Goal: Information Seeking & Learning: Learn about a topic

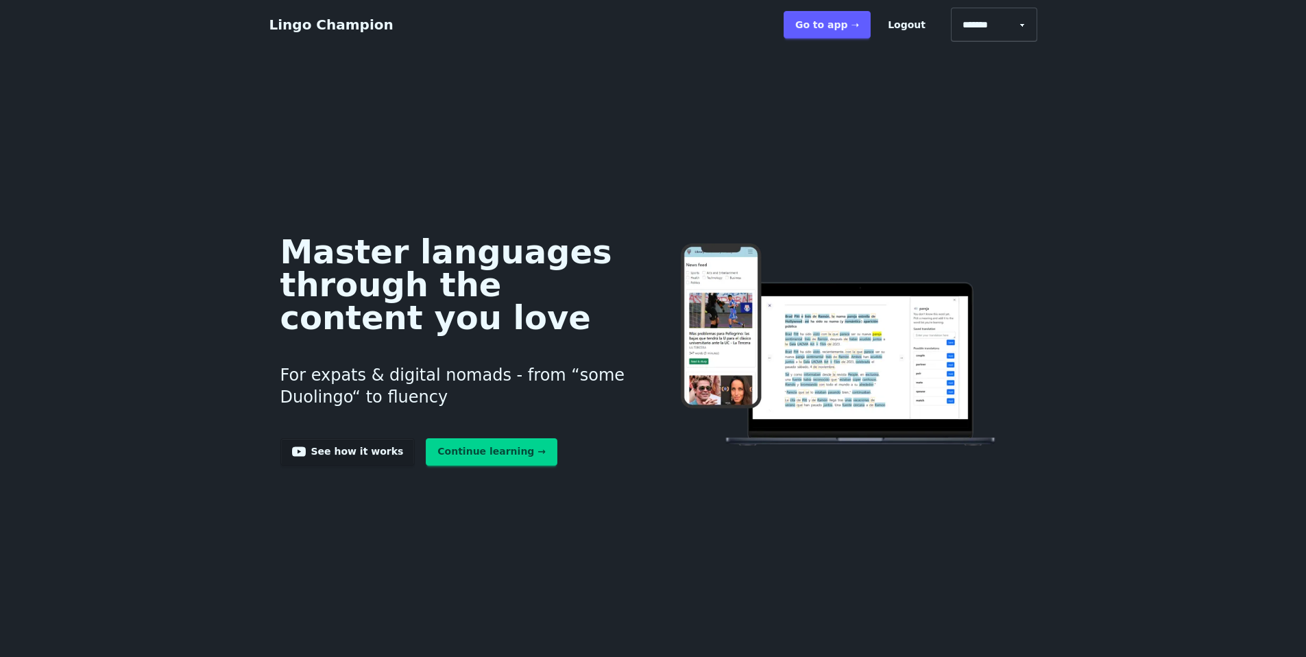
click at [871, 30] on link "Go to app ➝" at bounding box center [827, 24] width 87 height 27
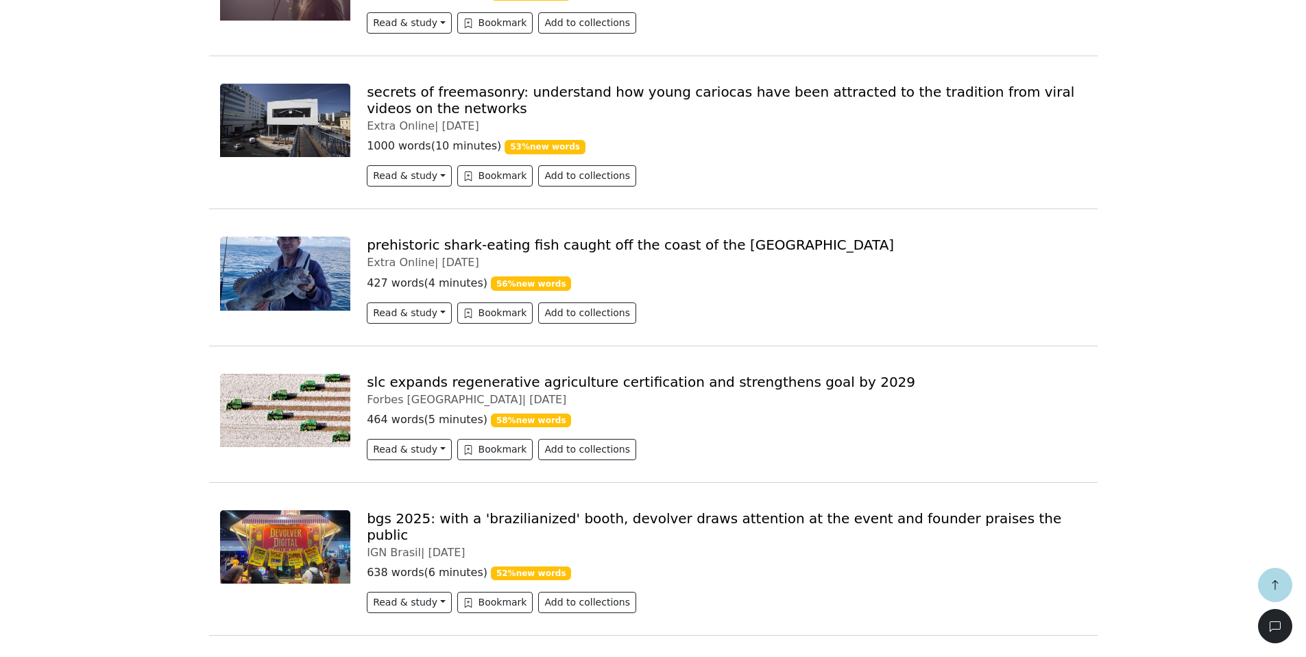
scroll to position [762, 0]
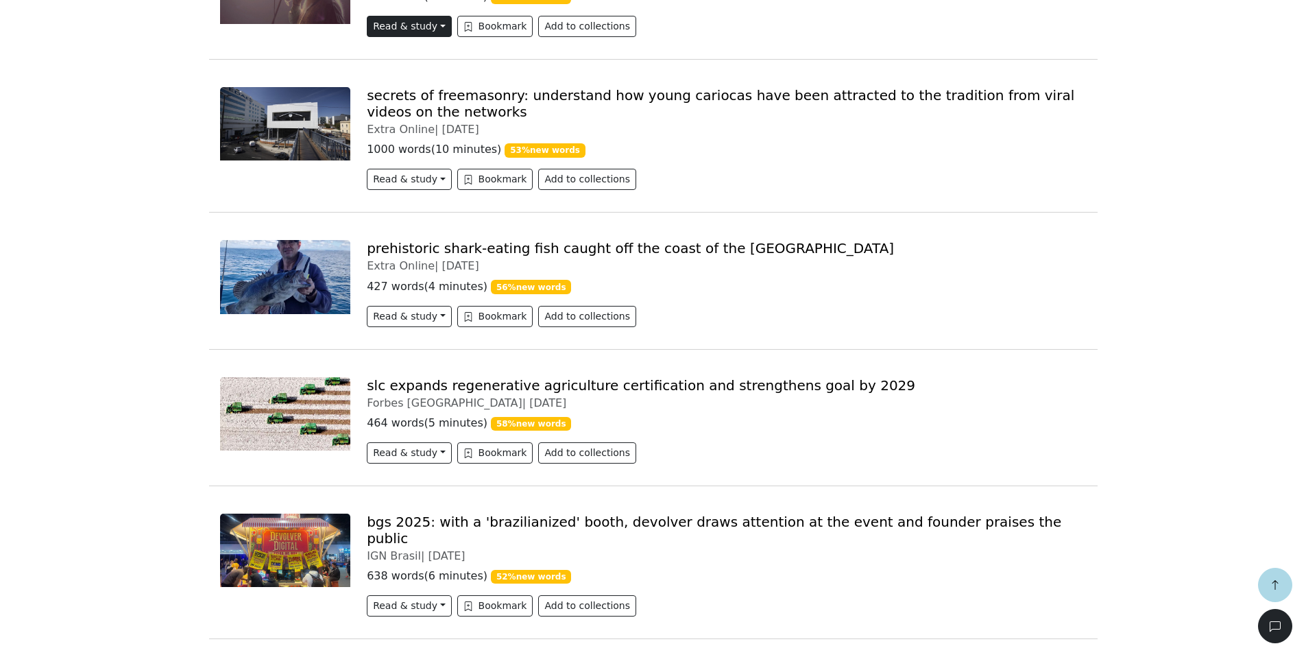
click at [429, 37] on button "Read & study" at bounding box center [409, 26] width 84 height 21
click at [419, 94] on link "New Reader Beta" at bounding box center [430, 83] width 126 height 22
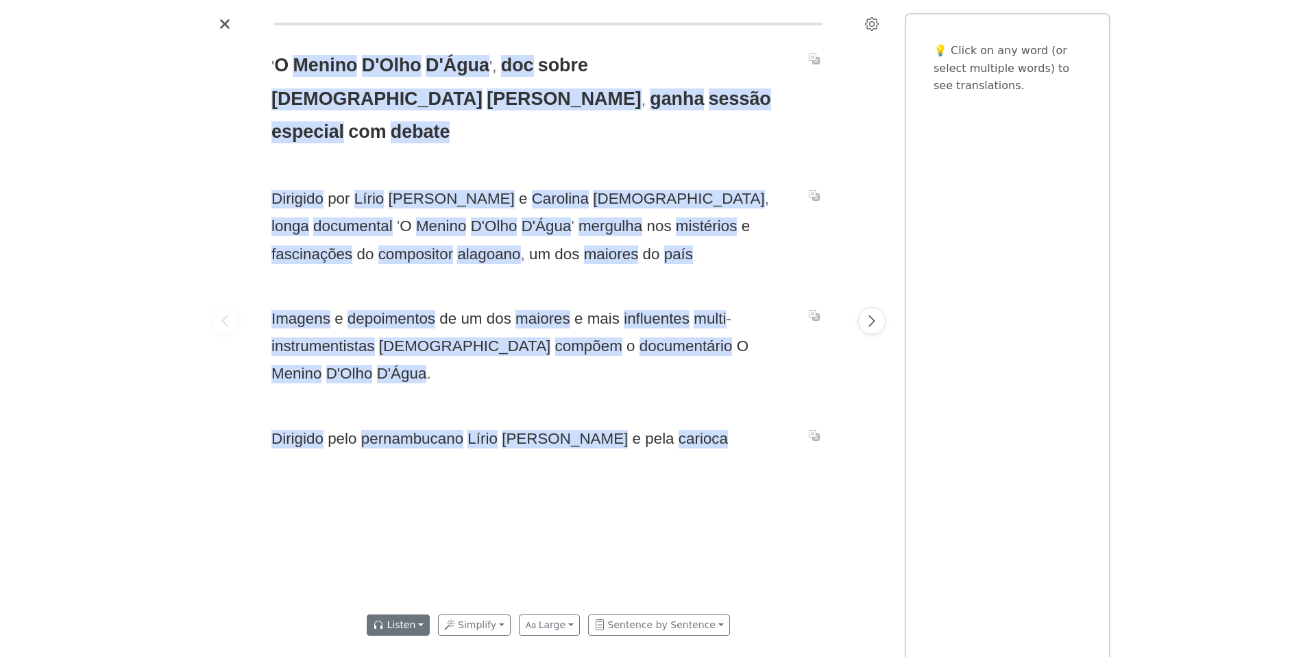
click at [385, 619] on button "Listen" at bounding box center [398, 624] width 63 height 21
click at [411, 536] on link "Generate audio for the content" at bounding box center [463, 547] width 193 height 22
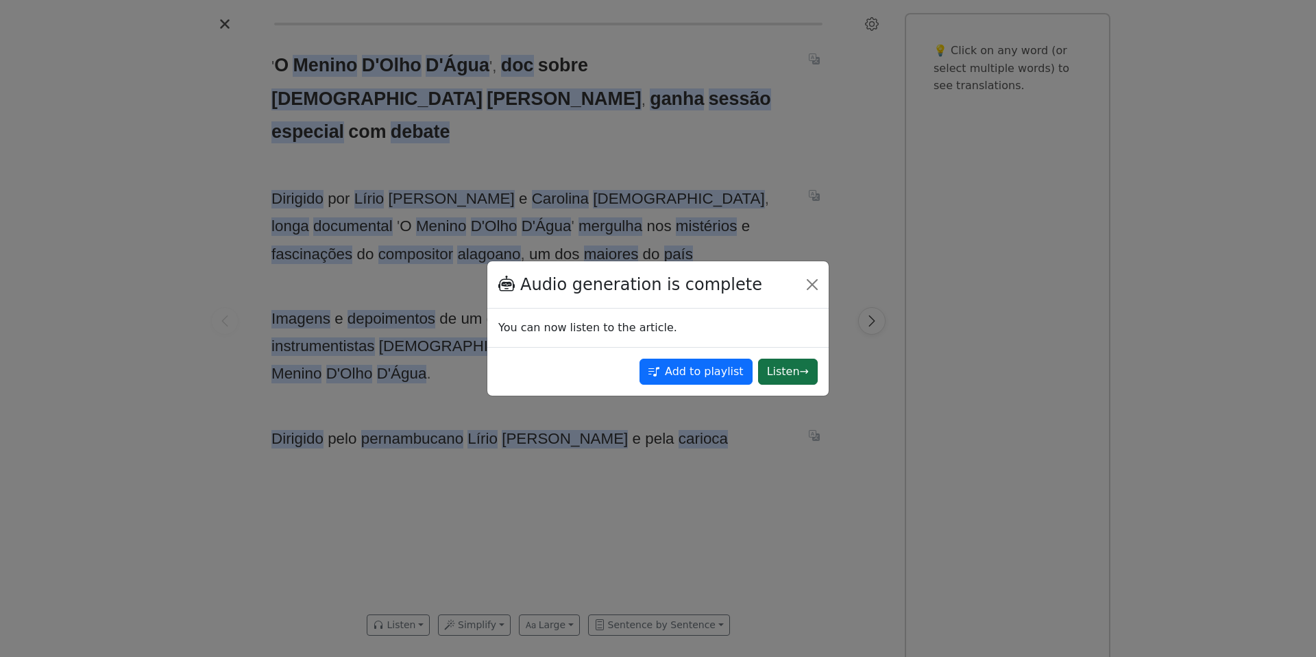
click at [777, 385] on button "Listen →" at bounding box center [788, 372] width 60 height 26
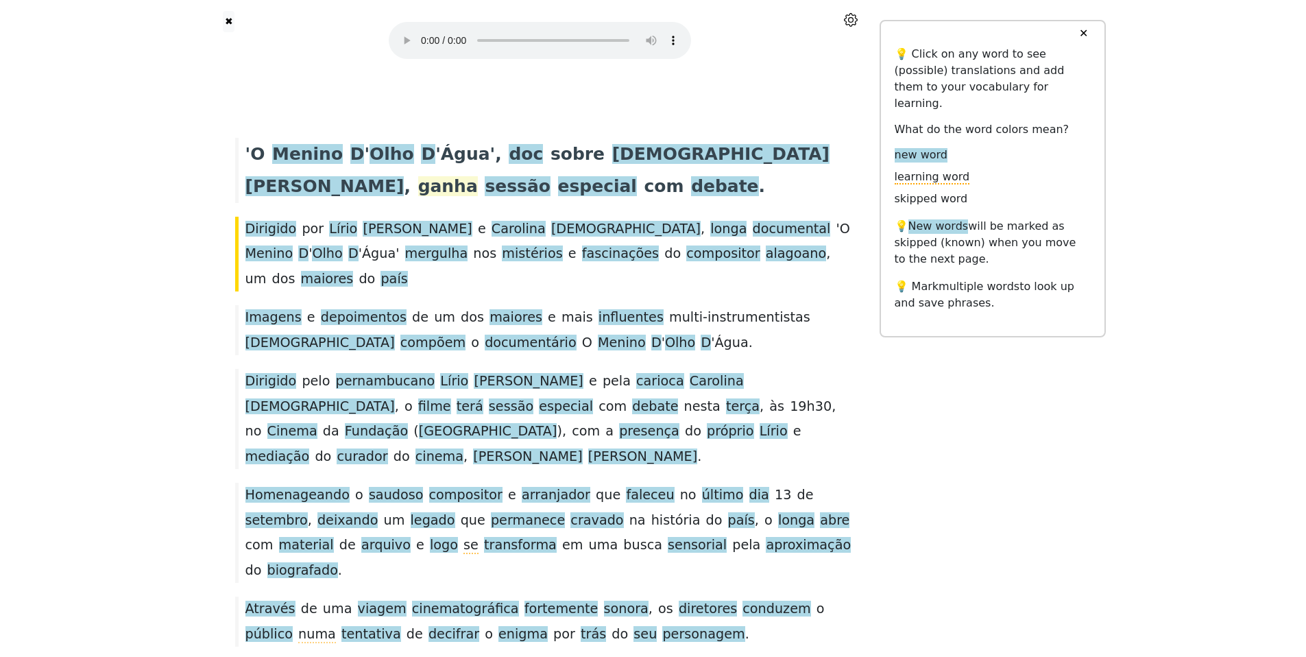
click at [418, 197] on span "ganha" at bounding box center [448, 186] width 60 height 21
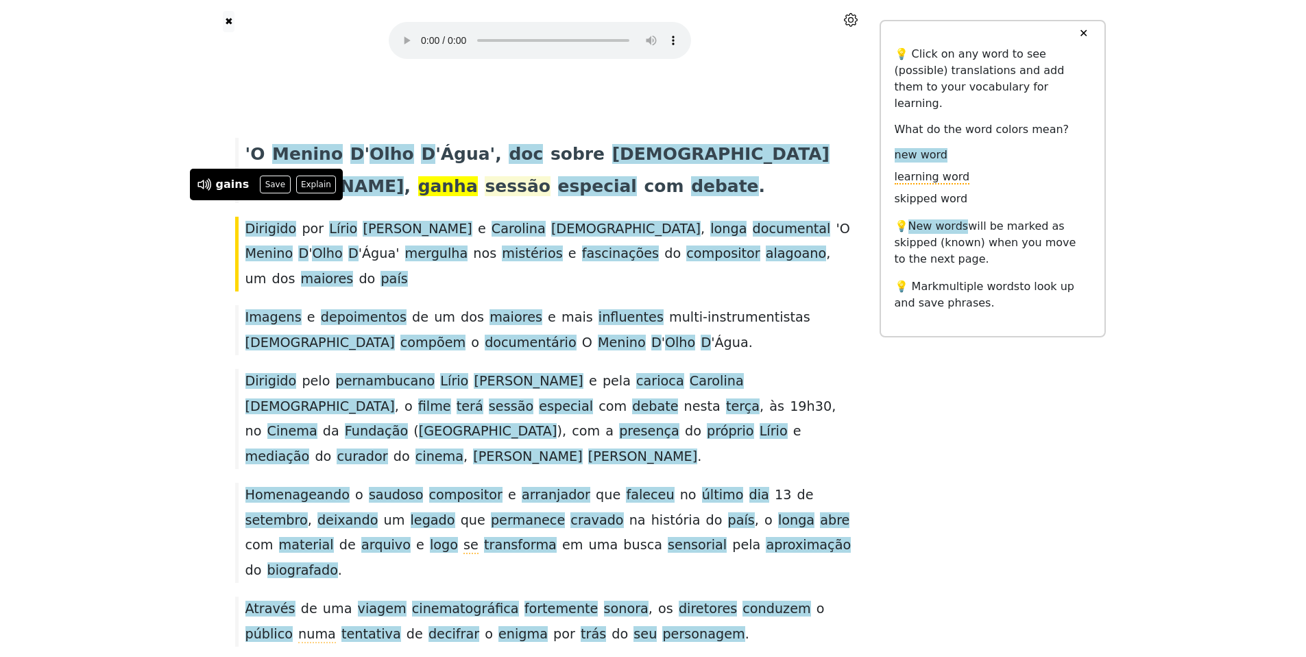
click at [485, 197] on span "sessão" at bounding box center [517, 186] width 65 height 21
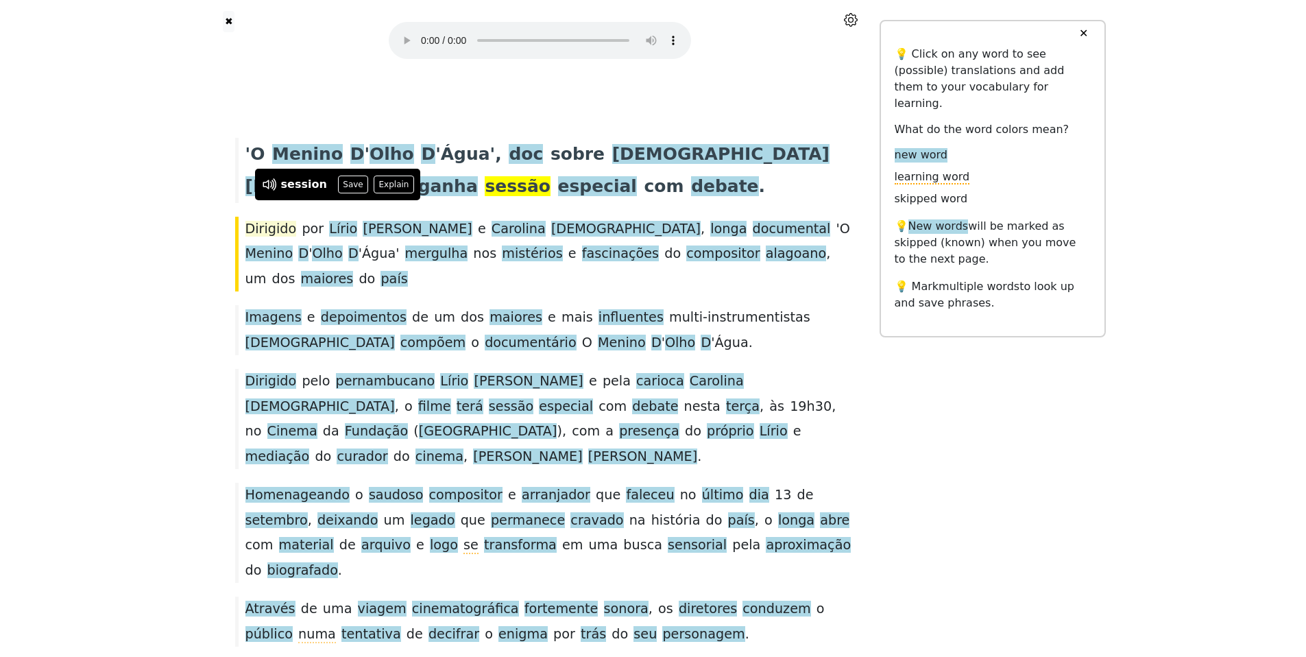
click at [272, 238] on span "Dirigido" at bounding box center [270, 229] width 51 height 17
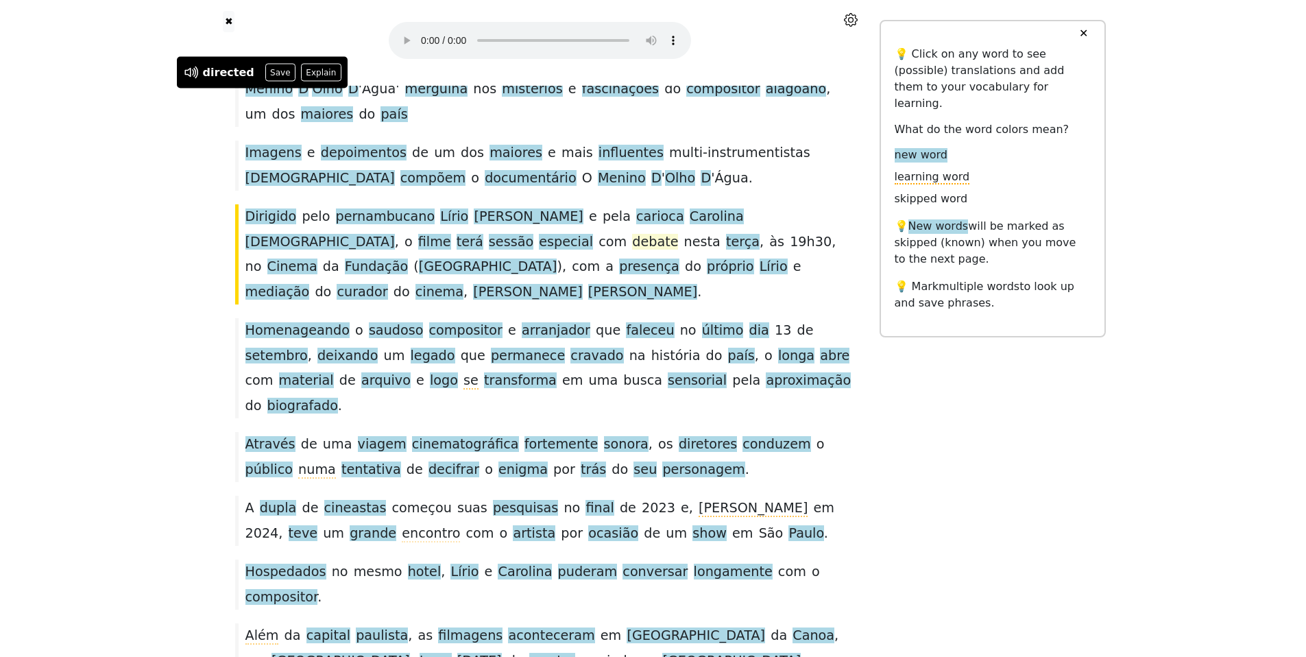
scroll to position [165, 0]
click at [400, 187] on span "compõem" at bounding box center [432, 178] width 65 height 17
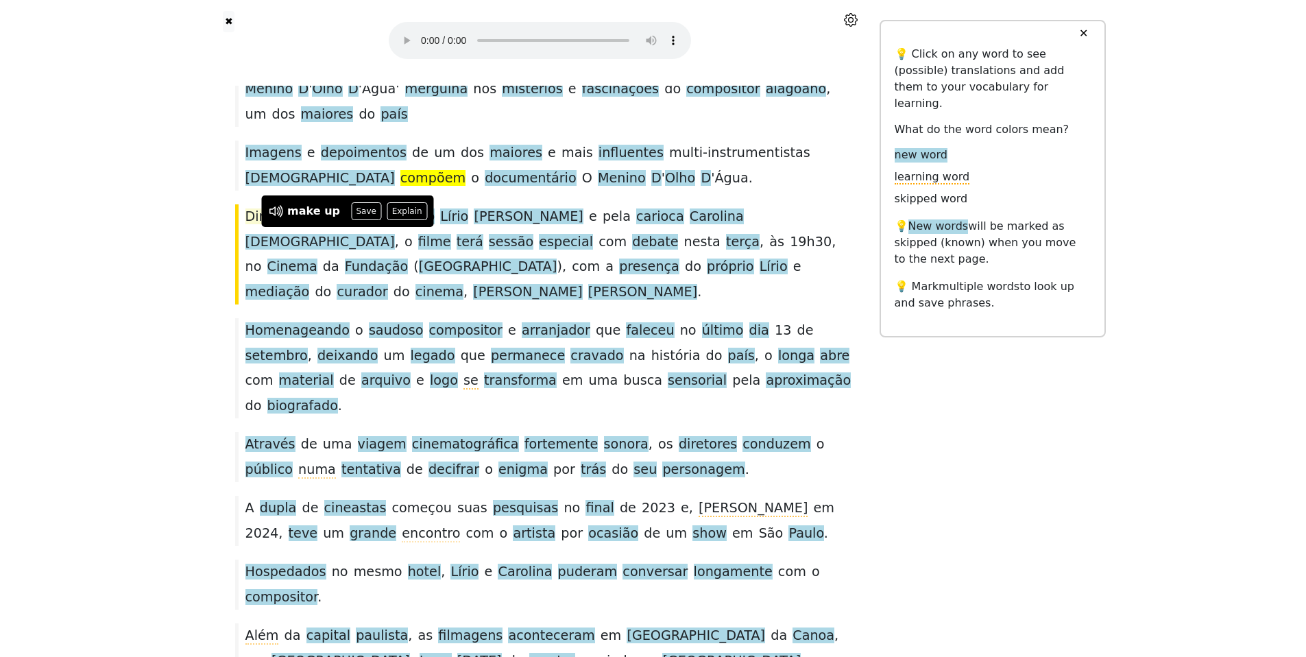
click at [285, 226] on span "Dirigido" at bounding box center [270, 216] width 51 height 17
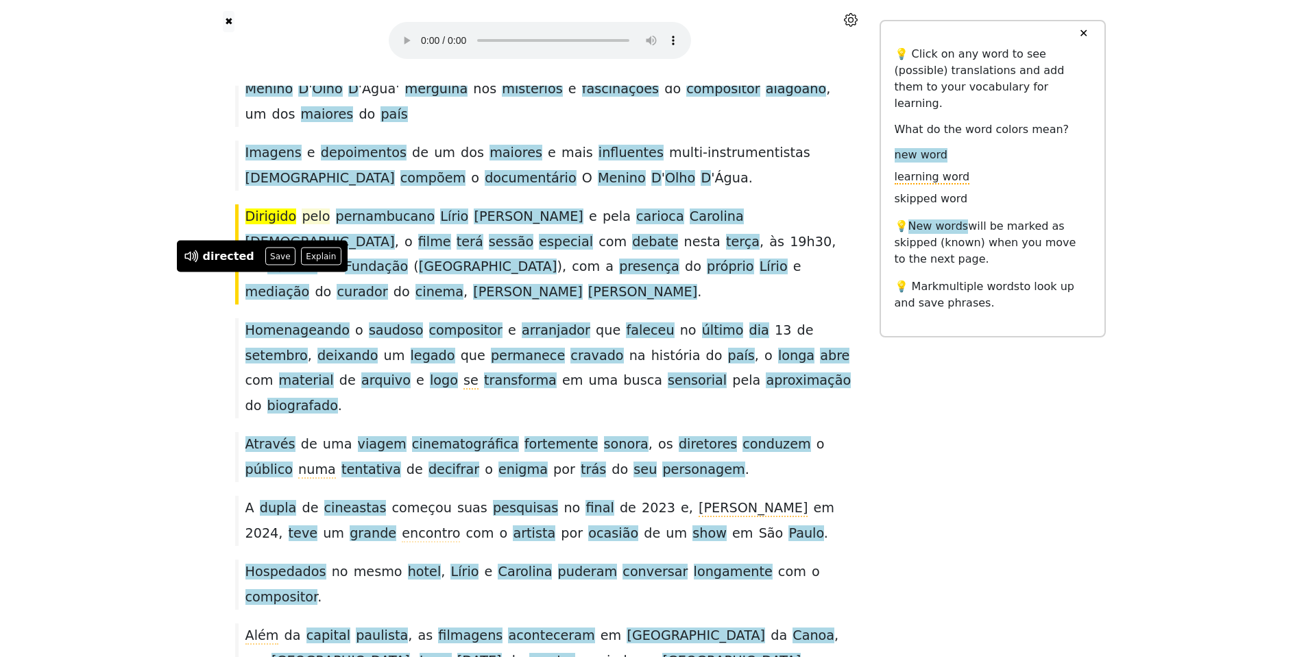
click at [322, 224] on span "pelo" at bounding box center [316, 216] width 28 height 16
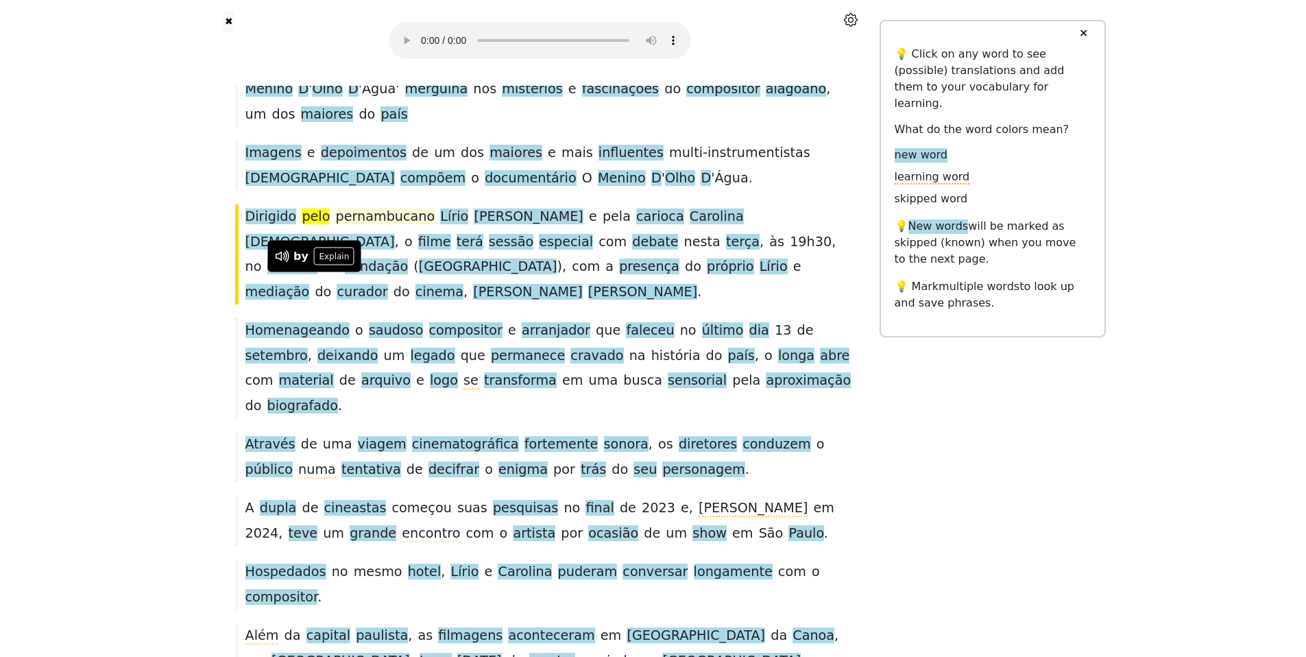
click at [358, 226] on span "pernambucano" at bounding box center [385, 216] width 99 height 17
click at [318, 224] on span "pelo" at bounding box center [316, 216] width 28 height 16
click at [483, 251] on span "terá" at bounding box center [470, 242] width 27 height 17
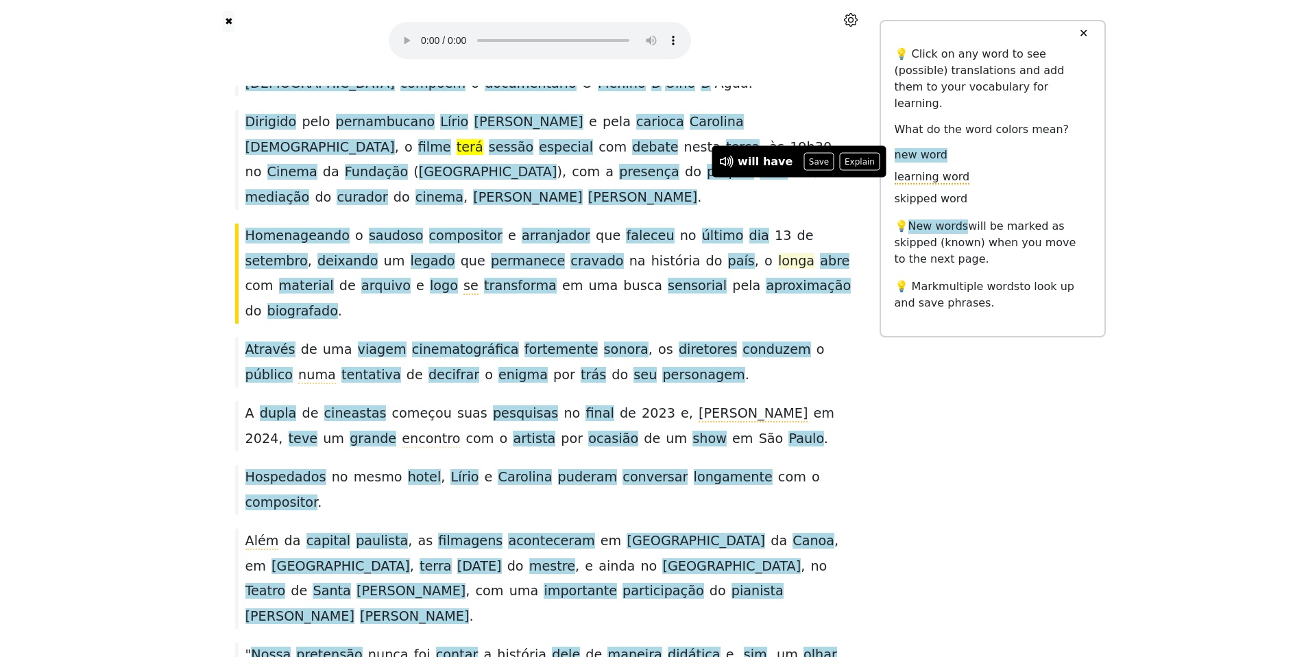
scroll to position [303, 0]
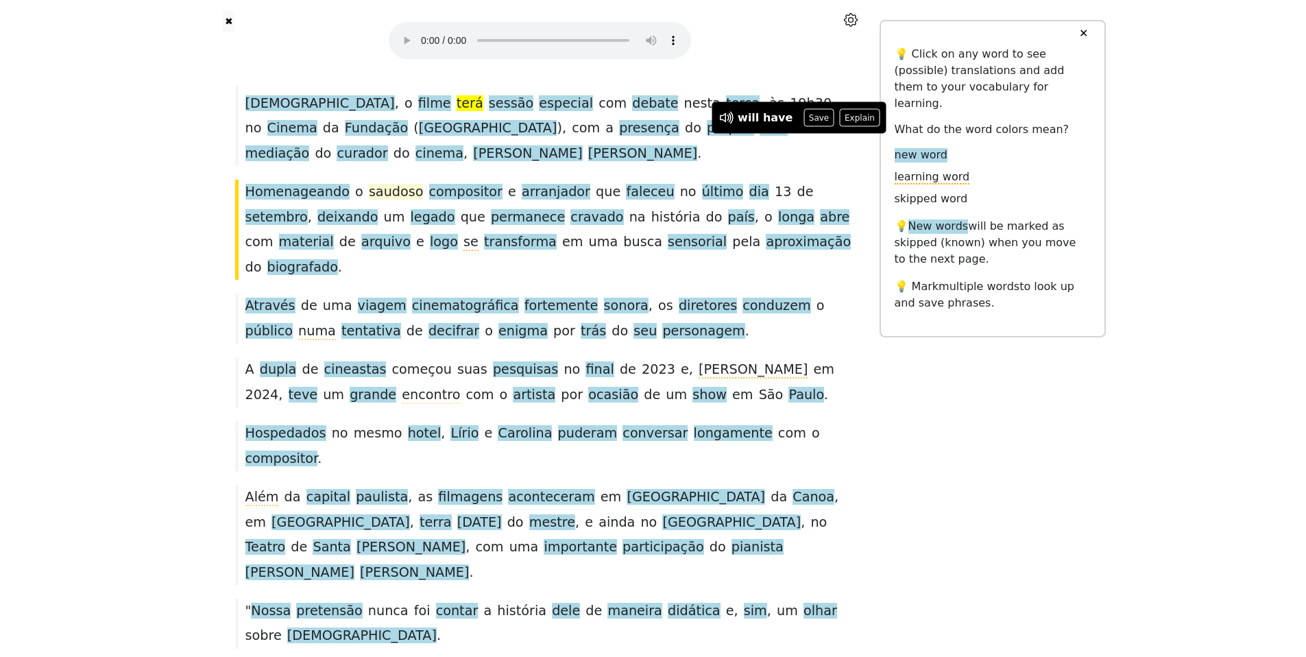
click at [413, 201] on span "saudoso" at bounding box center [396, 192] width 55 height 17
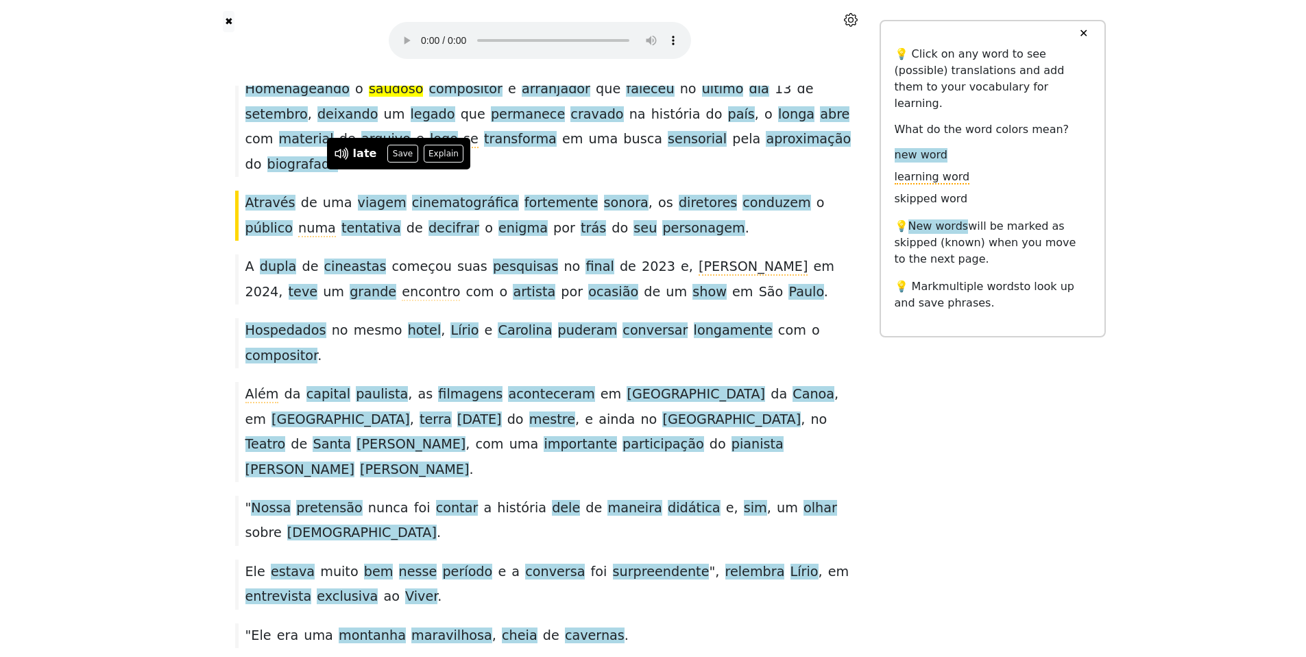
scroll to position [411, 0]
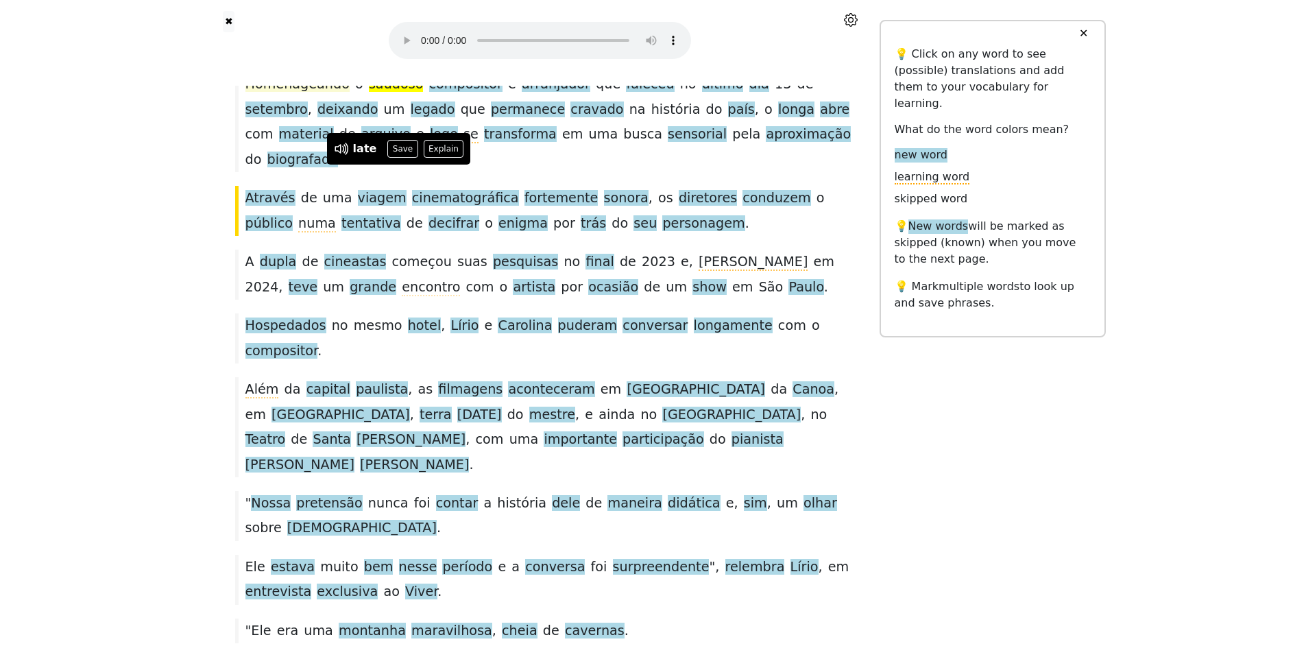
click at [281, 93] on span "Homenageando" at bounding box center [297, 84] width 104 height 17
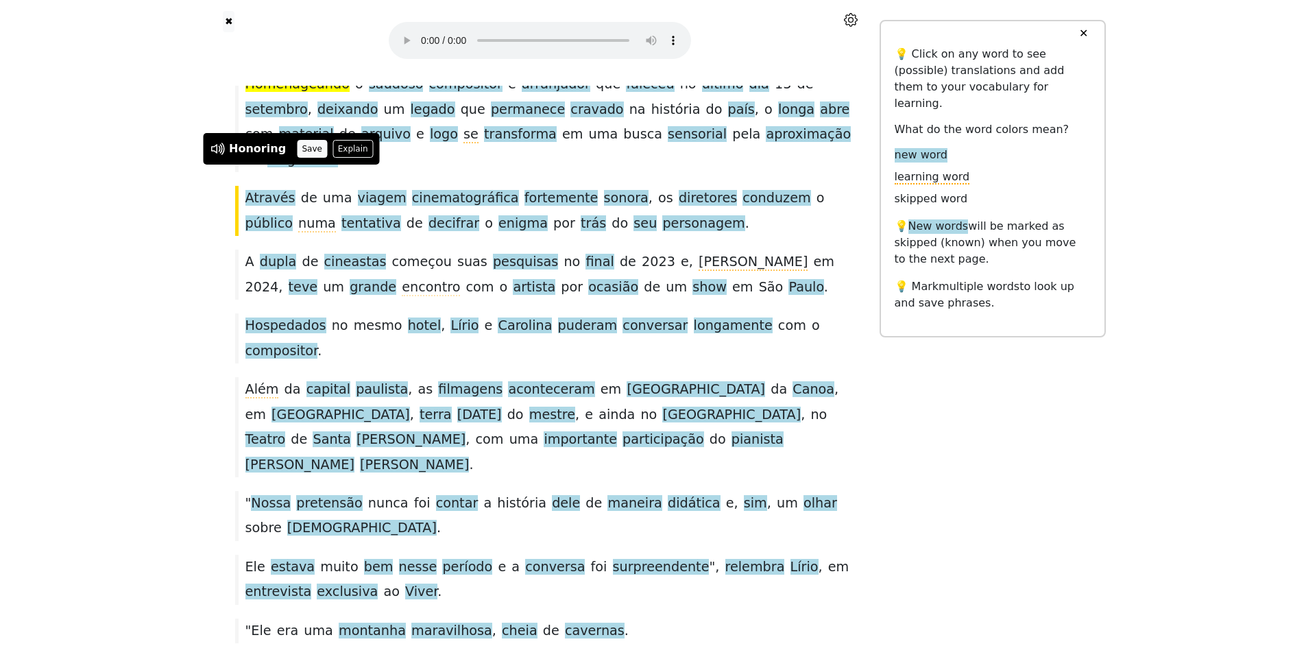
click at [327, 140] on button "Save" at bounding box center [312, 149] width 30 height 18
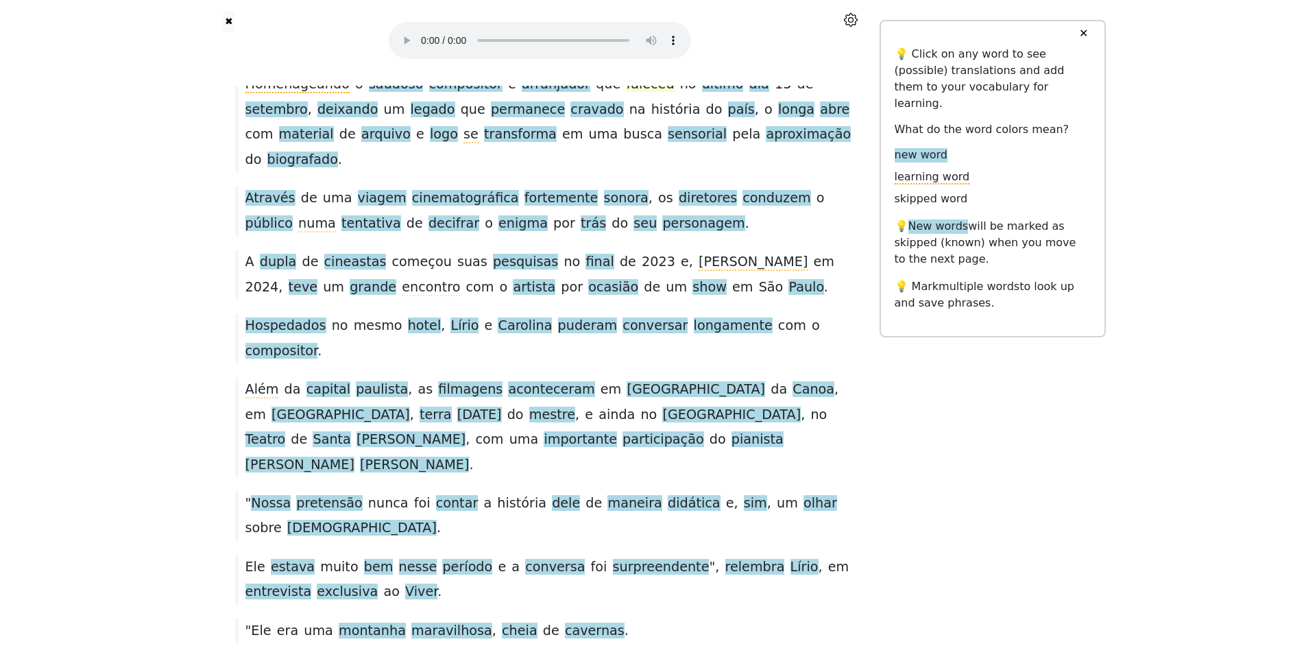
click at [662, 93] on span "faleceu" at bounding box center [650, 84] width 48 height 17
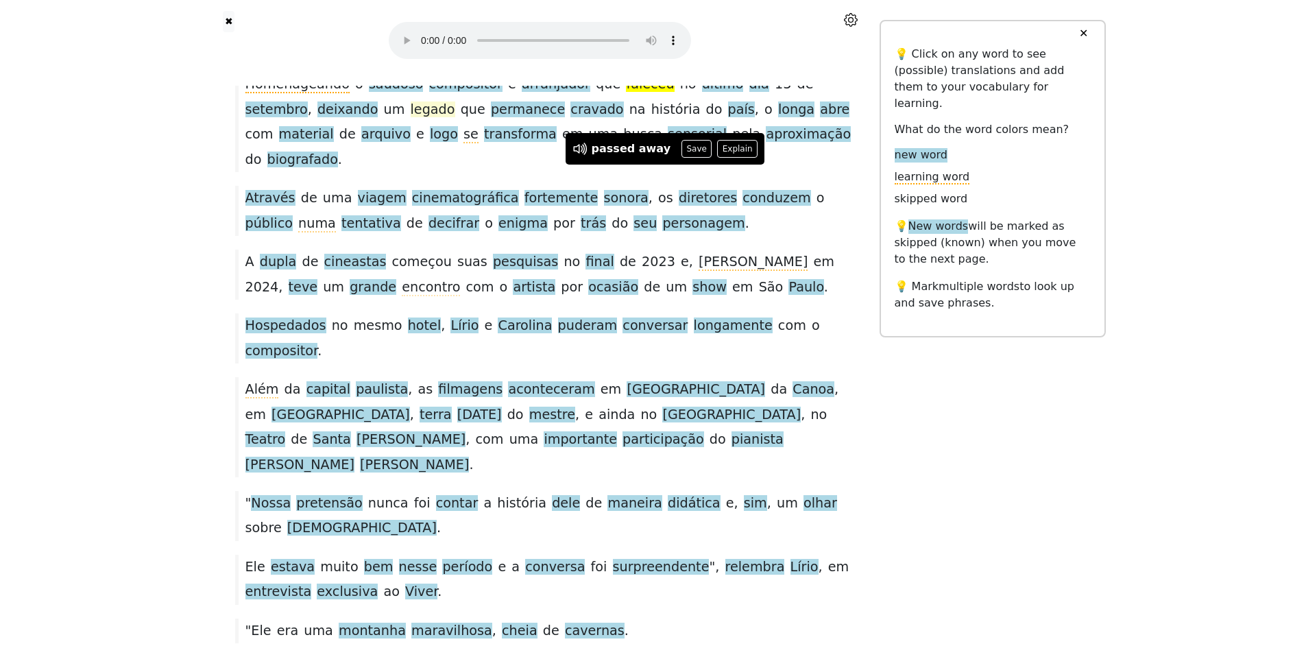
click at [442, 119] on span "legado" at bounding box center [433, 109] width 45 height 17
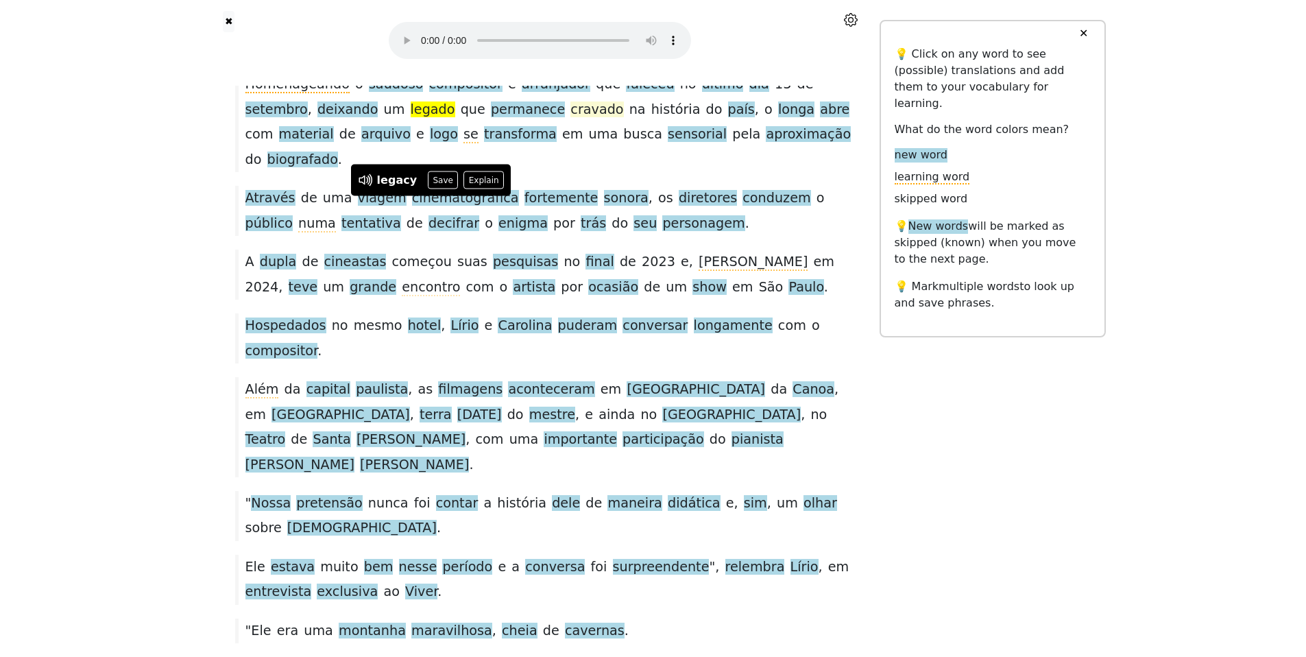
click at [618, 119] on span "cravado" at bounding box center [596, 109] width 53 height 17
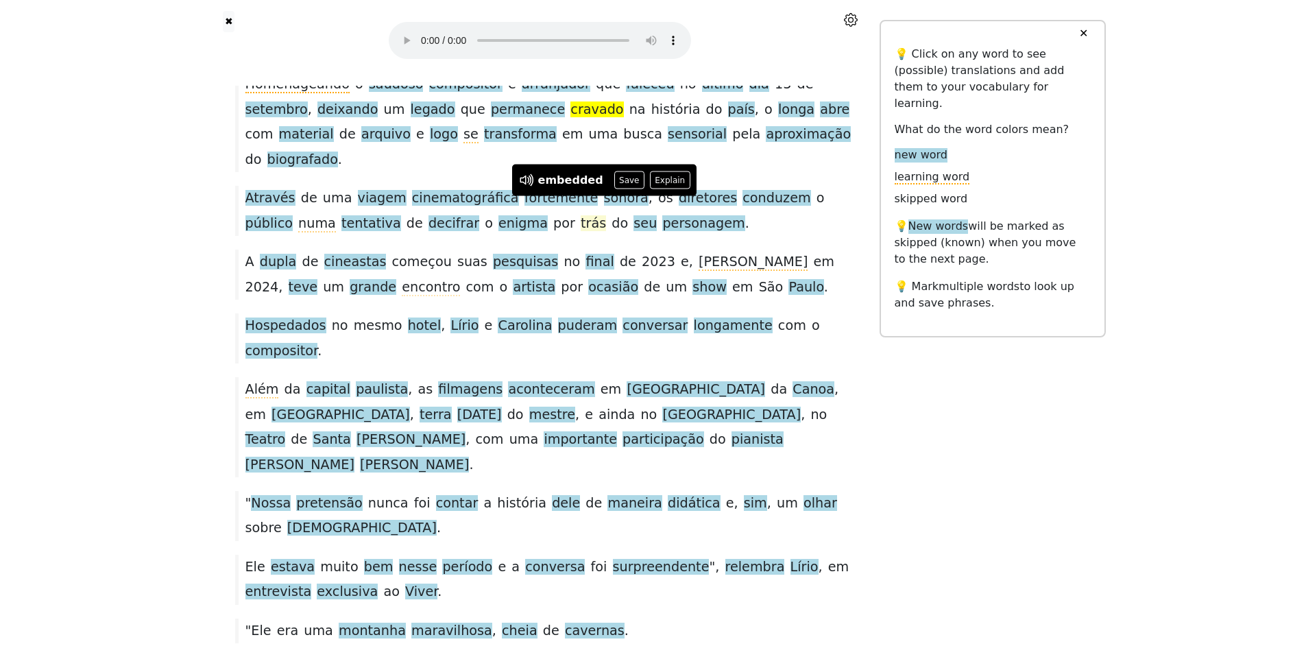
click at [606, 232] on span "trás" at bounding box center [593, 223] width 25 height 17
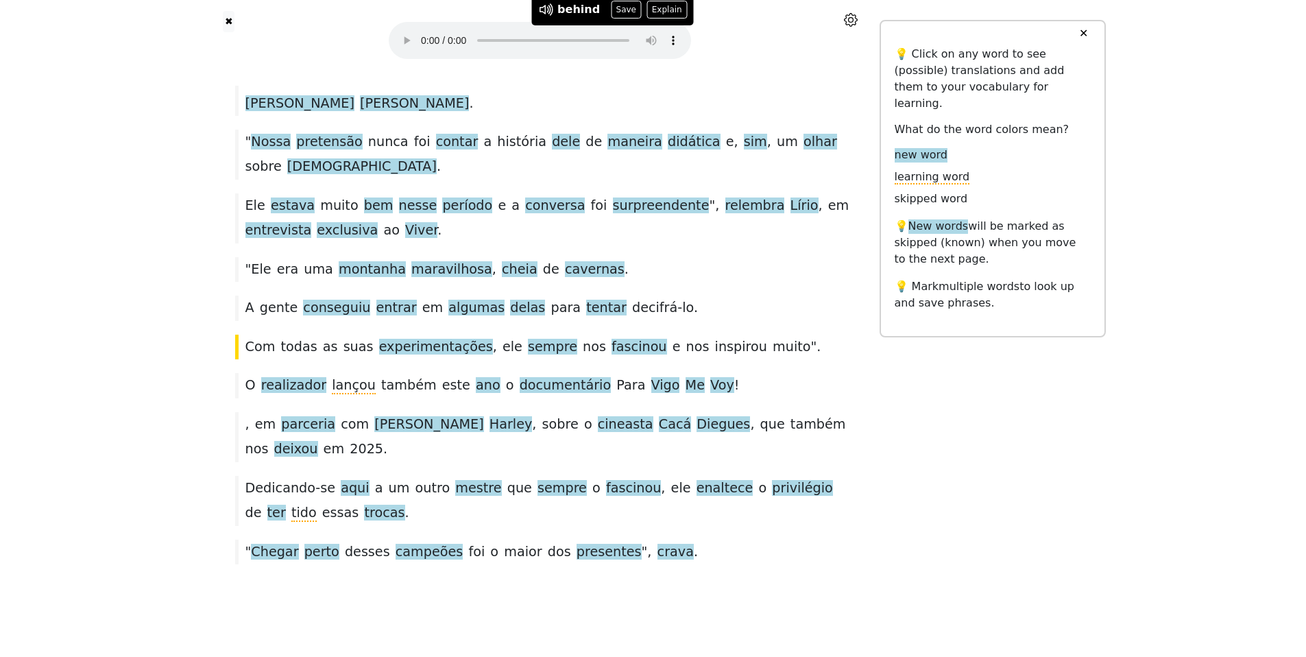
scroll to position [989, 0]
click at [336, 300] on span "conseguiu" at bounding box center [336, 308] width 67 height 17
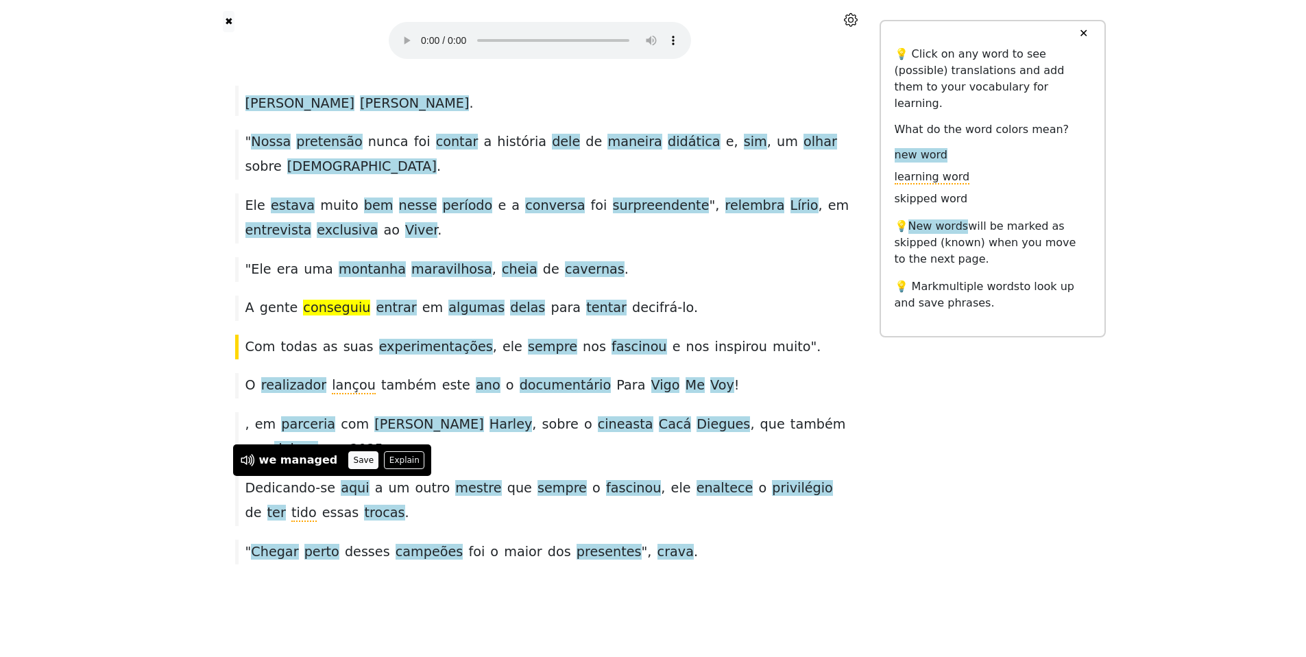
click at [367, 451] on button "Save" at bounding box center [363, 460] width 30 height 18
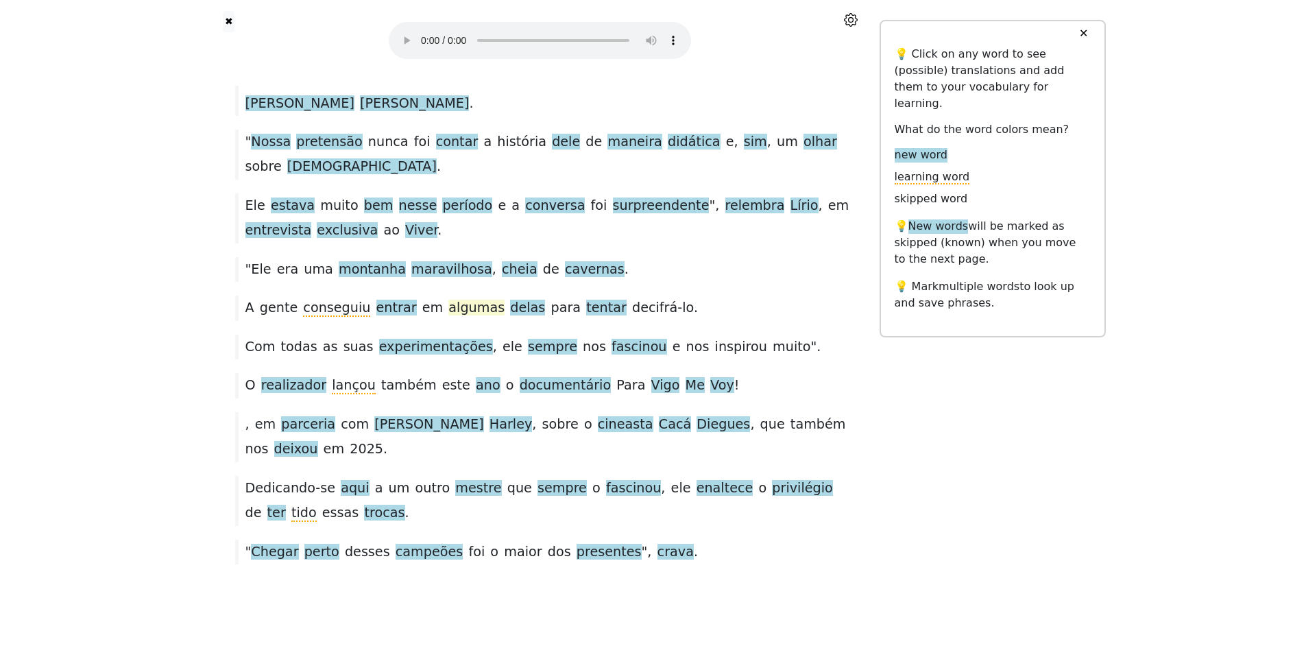
click at [486, 300] on span "algumas" at bounding box center [476, 308] width 56 height 17
click at [624, 300] on span "tentar" at bounding box center [606, 308] width 40 height 17
click at [685, 300] on span "decifrá-lo" at bounding box center [663, 308] width 62 height 17
drag, startPoint x: 650, startPoint y: 268, endPoint x: 730, endPoint y: 265, distance: 80.3
click at [730, 295] on div "A gente conseguiu entrar em algumas delas para tentar decifrá-lo ." at bounding box center [540, 307] width 624 height 25
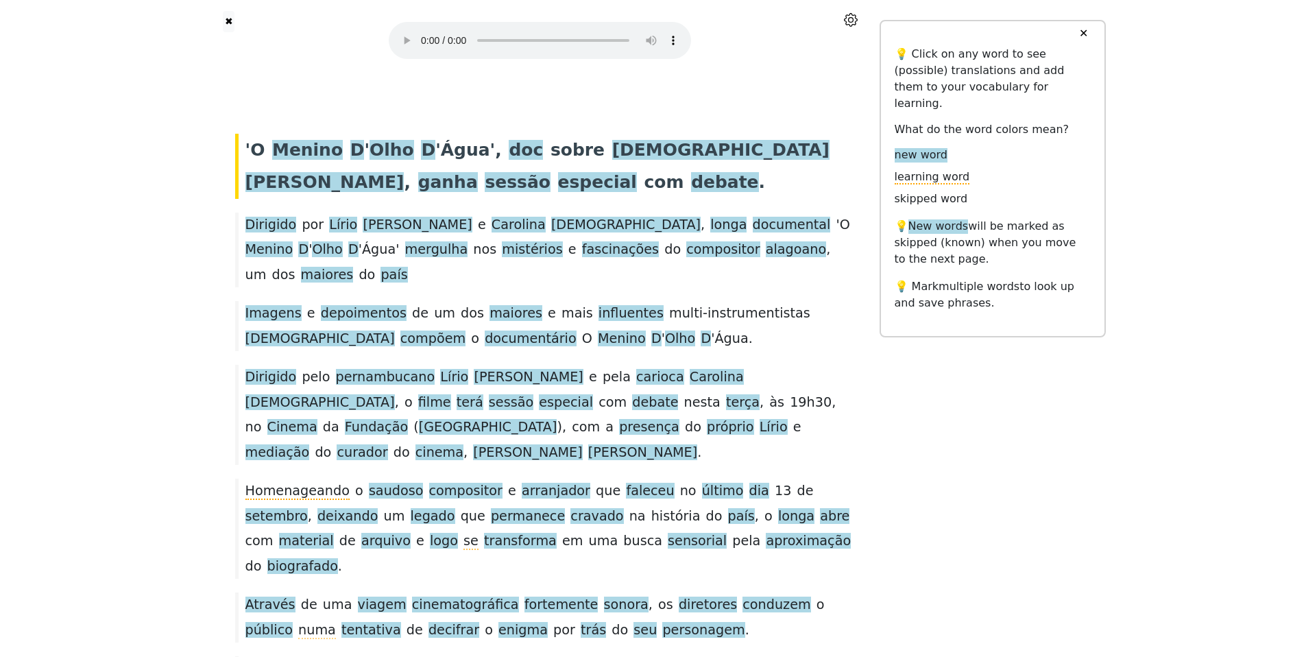
scroll to position [0, 0]
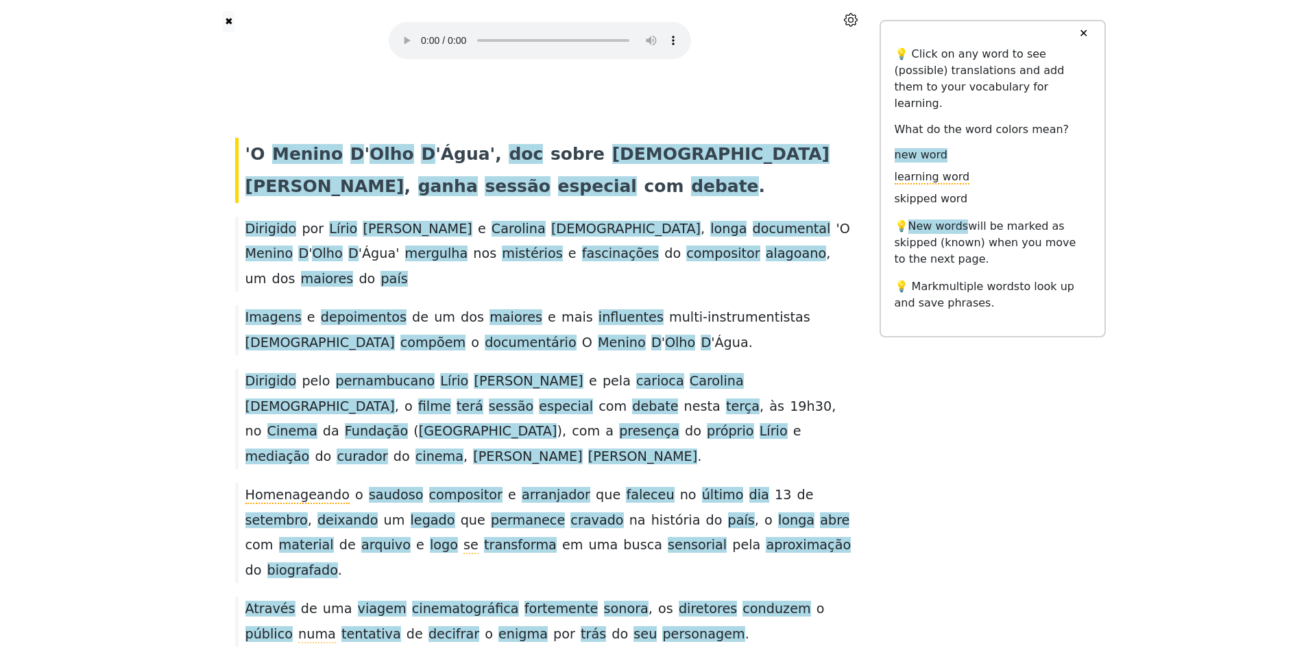
click at [1087, 32] on button "✕" at bounding box center [1083, 33] width 25 height 25
